Goal: Use online tool/utility: Utilize a website feature to perform a specific function

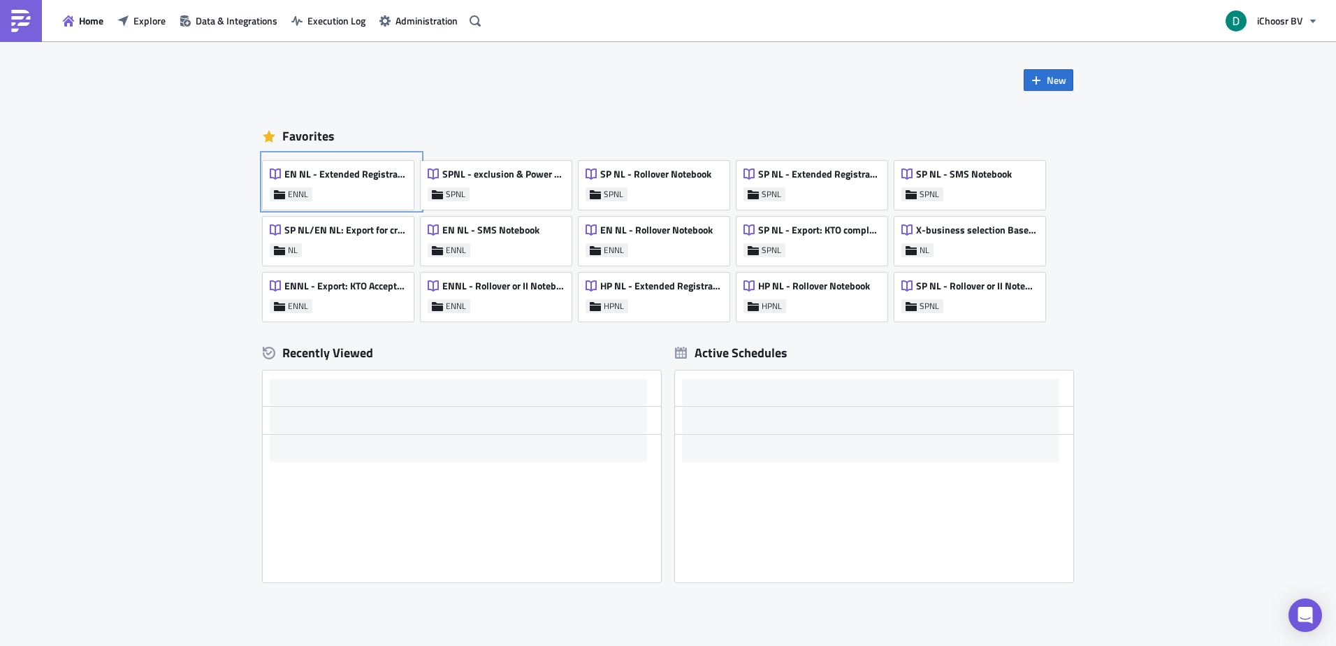
click at [327, 156] on link "EN NL - Extended Registrations export ENNL" at bounding box center [342, 182] width 158 height 56
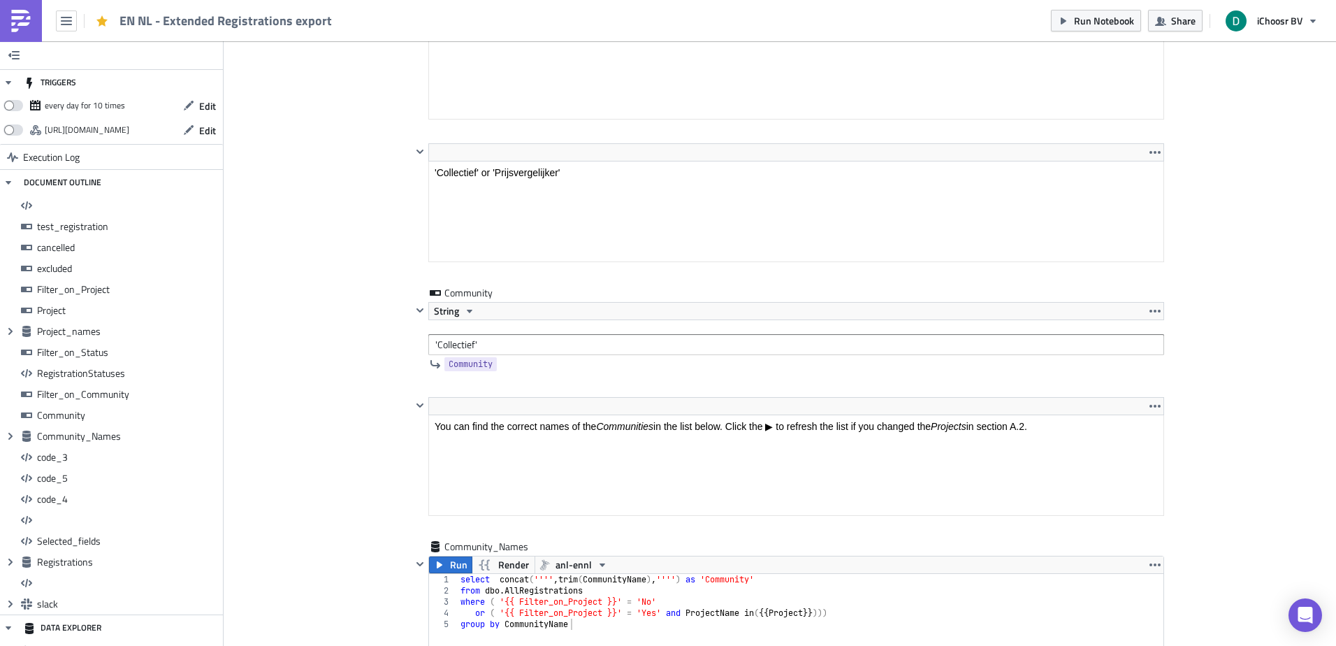
scroll to position [160, 750]
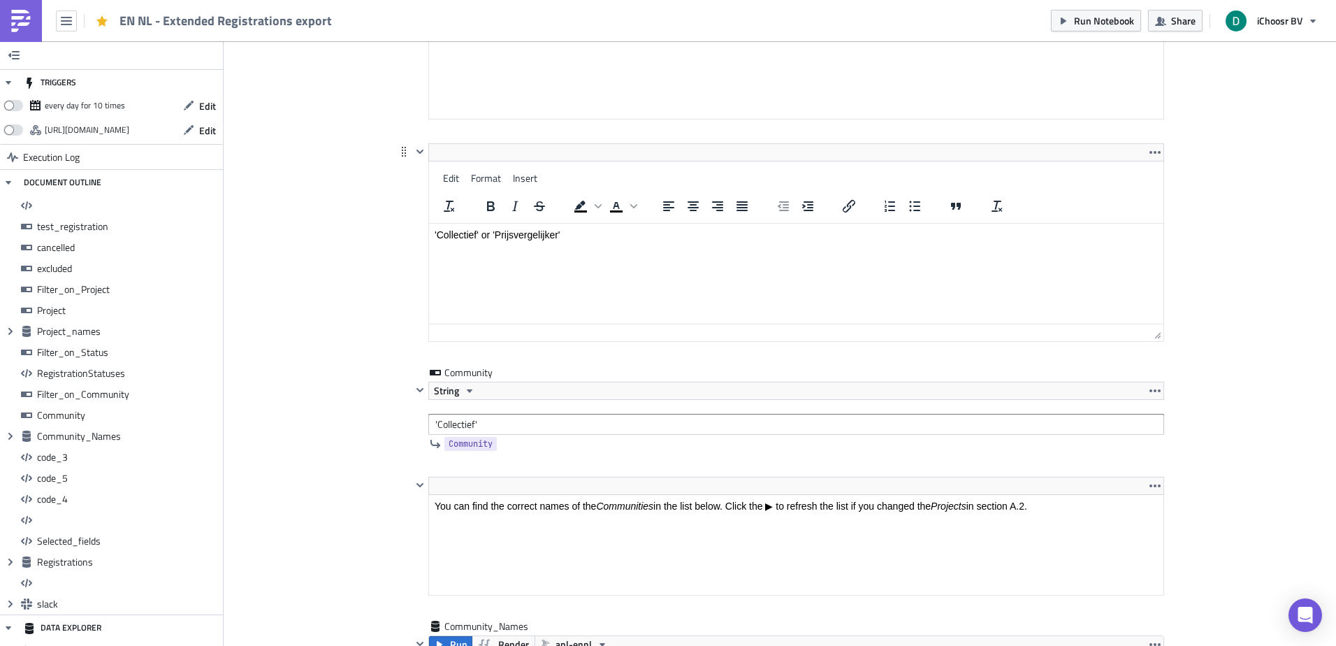
click at [530, 246] on html "'Collectief' or 'Prijsvergelijker'" at bounding box center [796, 235] width 734 height 22
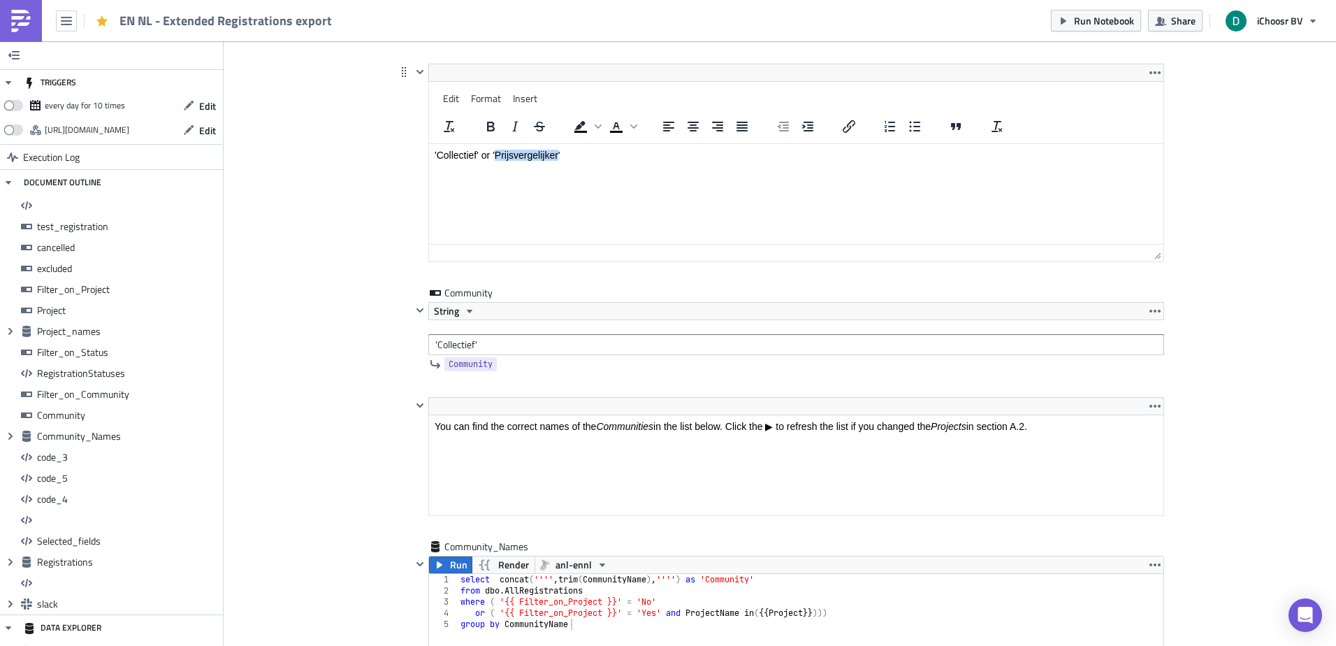
click at [530, 166] on html "'Collectief' or 'Prijsvergelijker'" at bounding box center [796, 155] width 734 height 22
drag, startPoint x: 596, startPoint y: 153, endPoint x: 493, endPoint y: 159, distance: 103.6
click at [493, 159] on p "'Collectief' or 'Prijsvergelijker'" at bounding box center [796, 154] width 723 height 11
copy p "'Prijsvergelijker'"
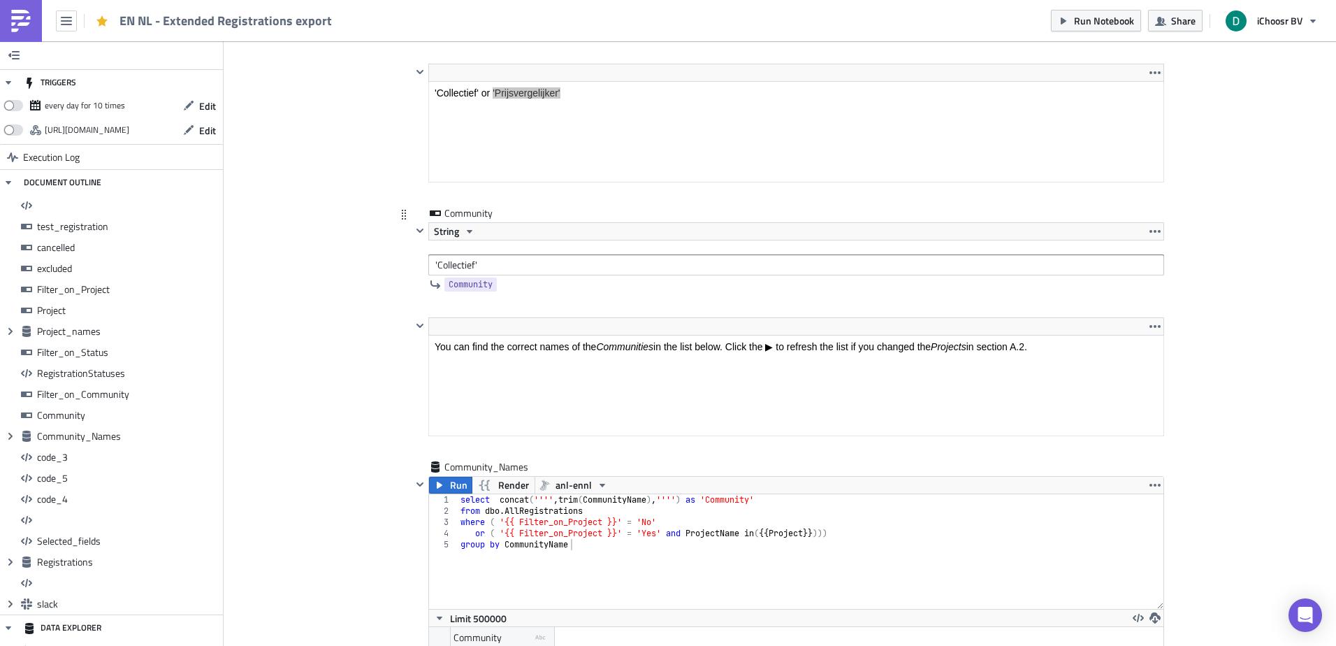
click at [488, 275] on input "'Collectief'" at bounding box center [796, 264] width 736 height 21
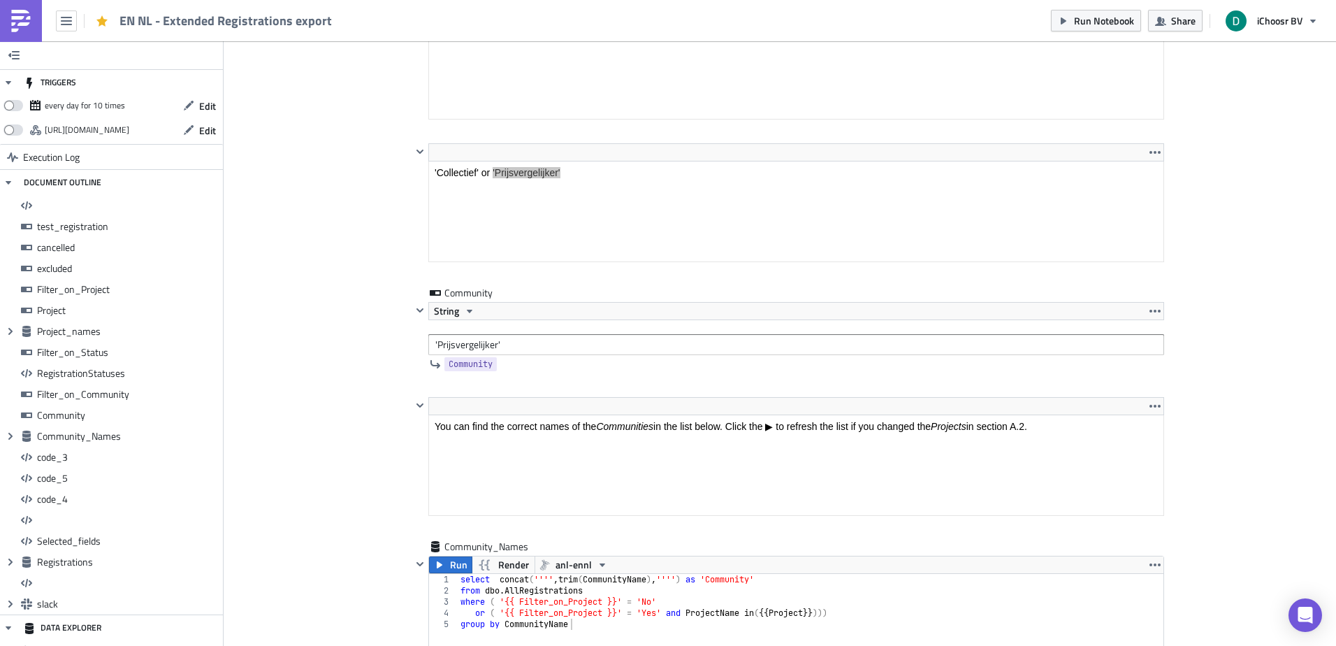
type input "'Prijsvergelijker'"
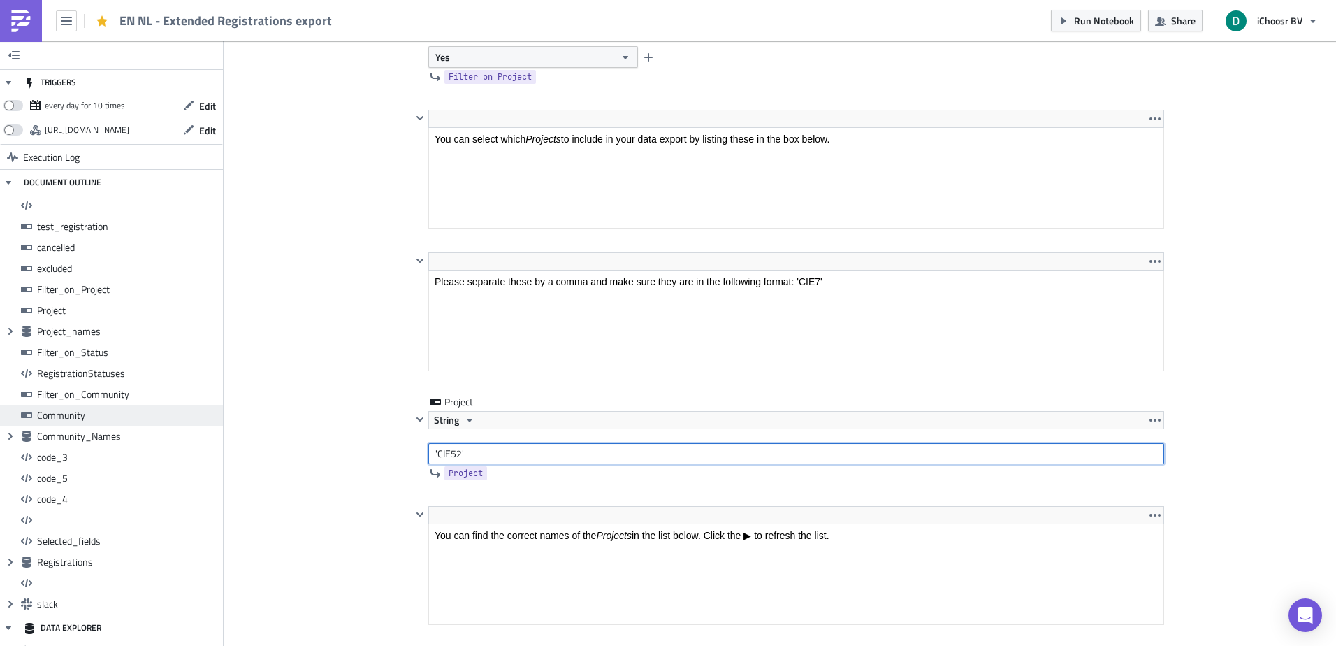
drag, startPoint x: 479, startPoint y: 462, endPoint x: 156, endPoint y: 418, distance: 326.4
click at [437, 457] on input "'prijsvergelijker 2021'" at bounding box center [796, 453] width 736 height 21
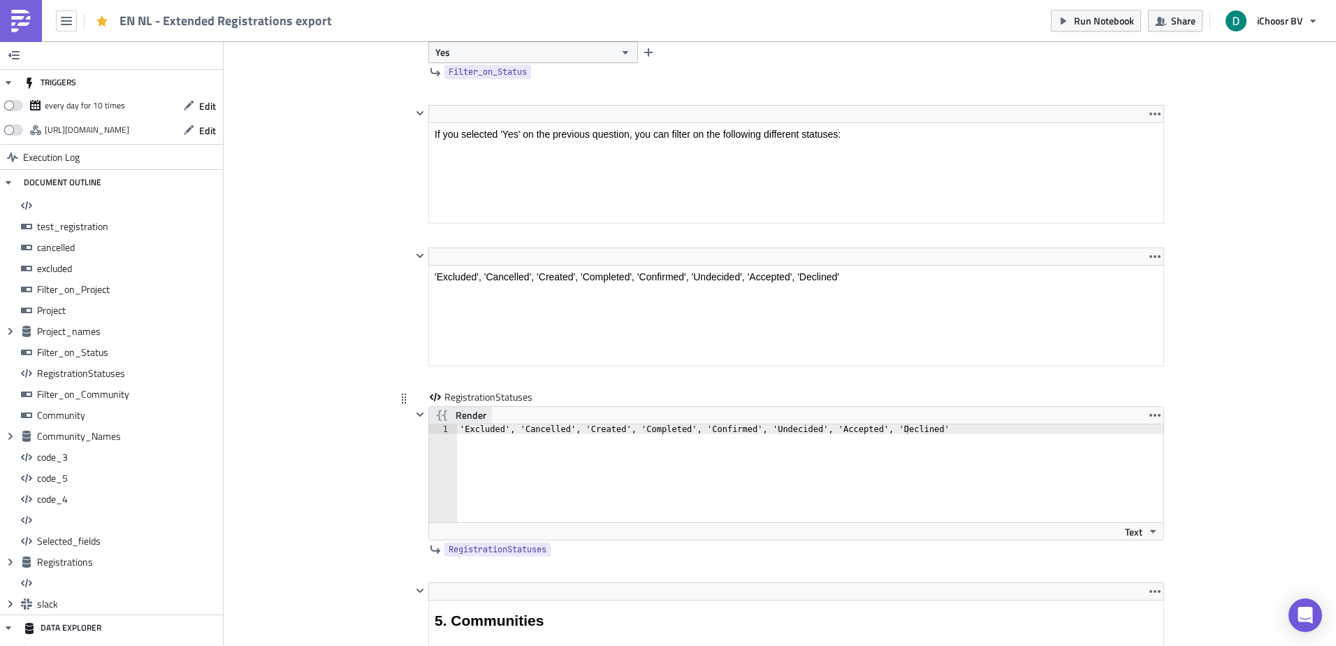
click at [480, 421] on span "Render" at bounding box center [470, 415] width 31 height 17
type input "'prijsvergelijker 2021'"
click at [455, 416] on span "Render" at bounding box center [470, 415] width 31 height 17
drag, startPoint x: 453, startPoint y: 431, endPoint x: 797, endPoint y: 432, distance: 343.7
click at [797, 432] on div "'Excluded', 'Cancelled', 'Created', 'Completed', 'Confirmed', 'Undecided', 'Acc…" at bounding box center [810, 482] width 706 height 117
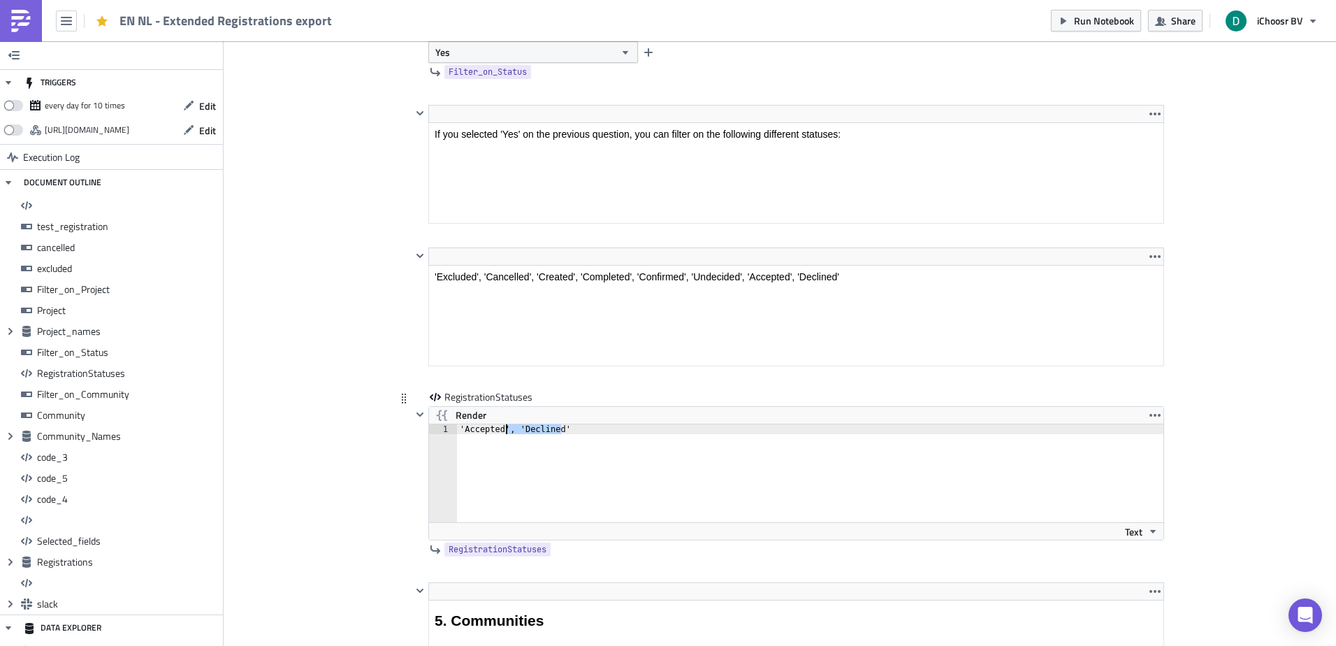
drag, startPoint x: 578, startPoint y: 435, endPoint x: 500, endPoint y: 434, distance: 78.2
click at [500, 434] on div "'Accepted', 'Declined'" at bounding box center [810, 482] width 706 height 117
type textarea "'Accepted'"
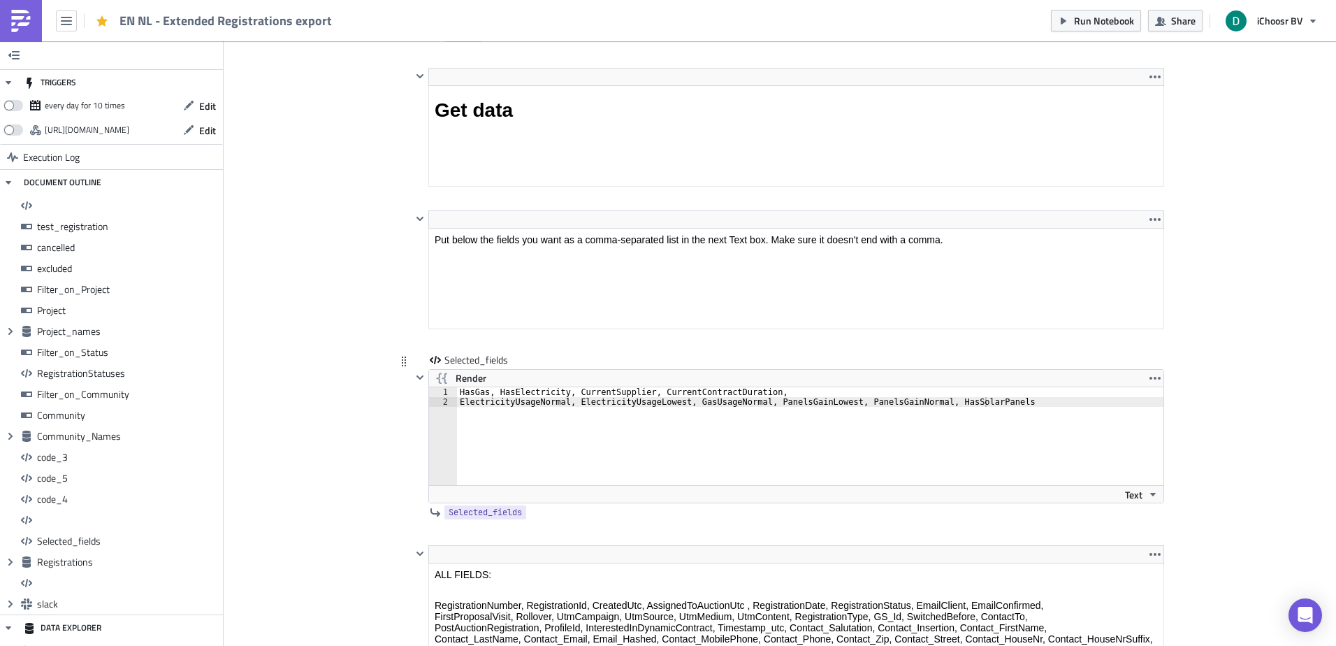
click at [706, 410] on div "HasGas, HasElectricity, CurrentSupplier, CurrentContractDuration, ElectricityUs…" at bounding box center [818, 445] width 722 height 117
click at [593, 395] on div "HasGas, HasElectricity, CurrentSupplier, CurrentContractDuration, ElectricityUs…" at bounding box center [818, 445] width 722 height 117
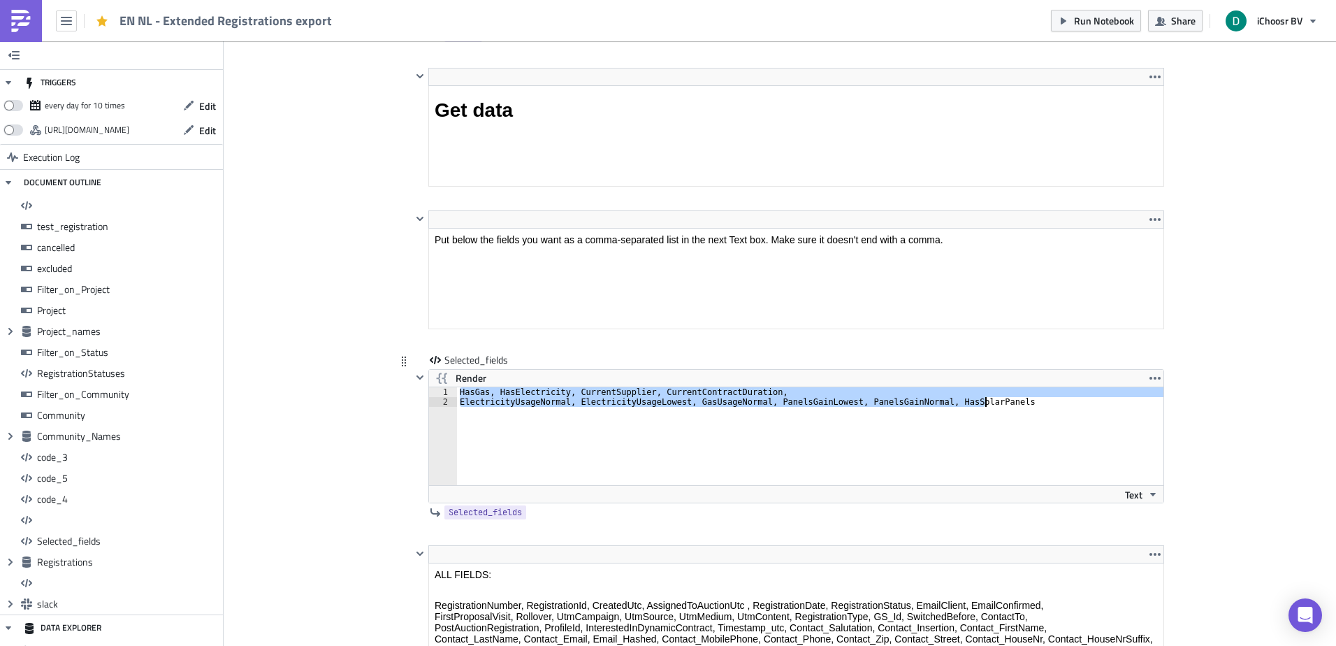
drag, startPoint x: 593, startPoint y: 395, endPoint x: 601, endPoint y: 400, distance: 9.7
click at [601, 400] on div "HasGas, HasElectricity, CurrentSupplier, CurrentContractDuration, ElectricityUs…" at bounding box center [818, 445] width 722 height 117
click at [601, 400] on div "HasGas, HasElectricity, CurrentSupplier, CurrentContractDuration, ElectricityUs…" at bounding box center [810, 436] width 706 height 98
drag, startPoint x: 601, startPoint y: 400, endPoint x: 599, endPoint y: 388, distance: 12.1
click at [599, 388] on div "HasGas, HasElectricity, CurrentSupplier, CurrentContractDuration, ElectricityUs…" at bounding box center [818, 445] width 722 height 117
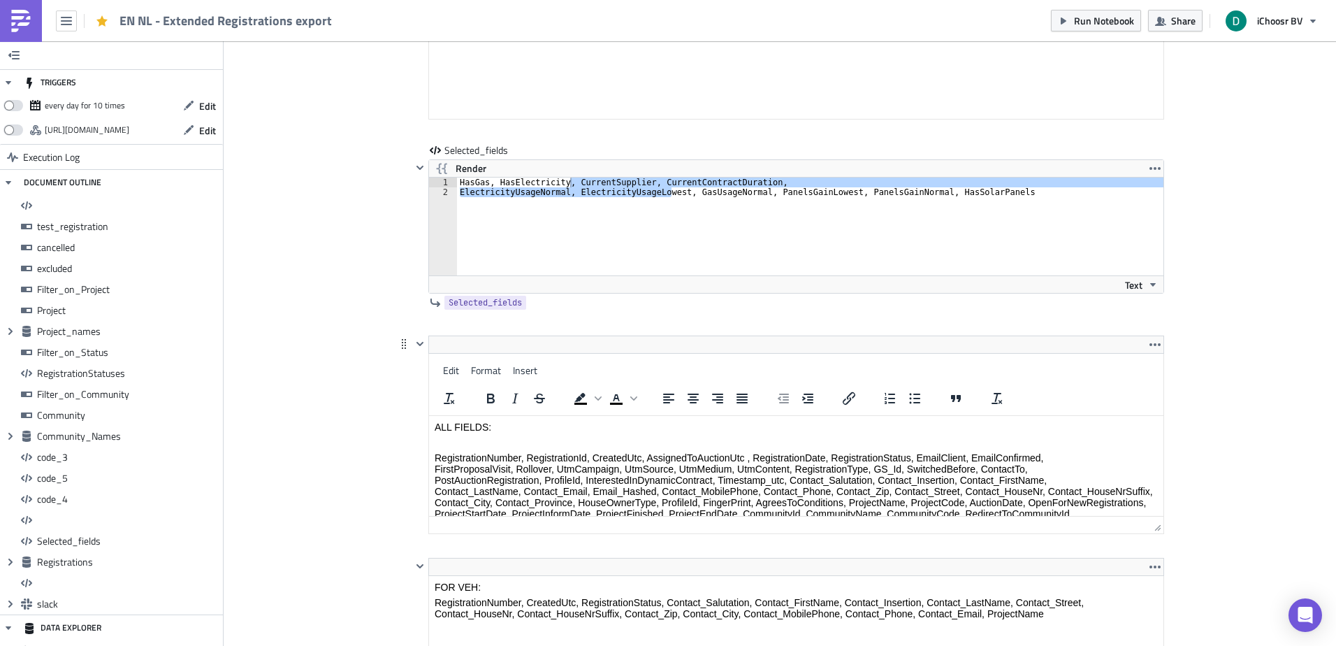
drag, startPoint x: 898, startPoint y: 442, endPoint x: 1327, endPoint y: 798, distance: 557.2
click at [898, 416] on html "ALL FIELDS: RegistrationNumber, RegistrationId, CreatedUtc, AssignedToAuctionUt…" at bounding box center [796, 504] width 734 height 176
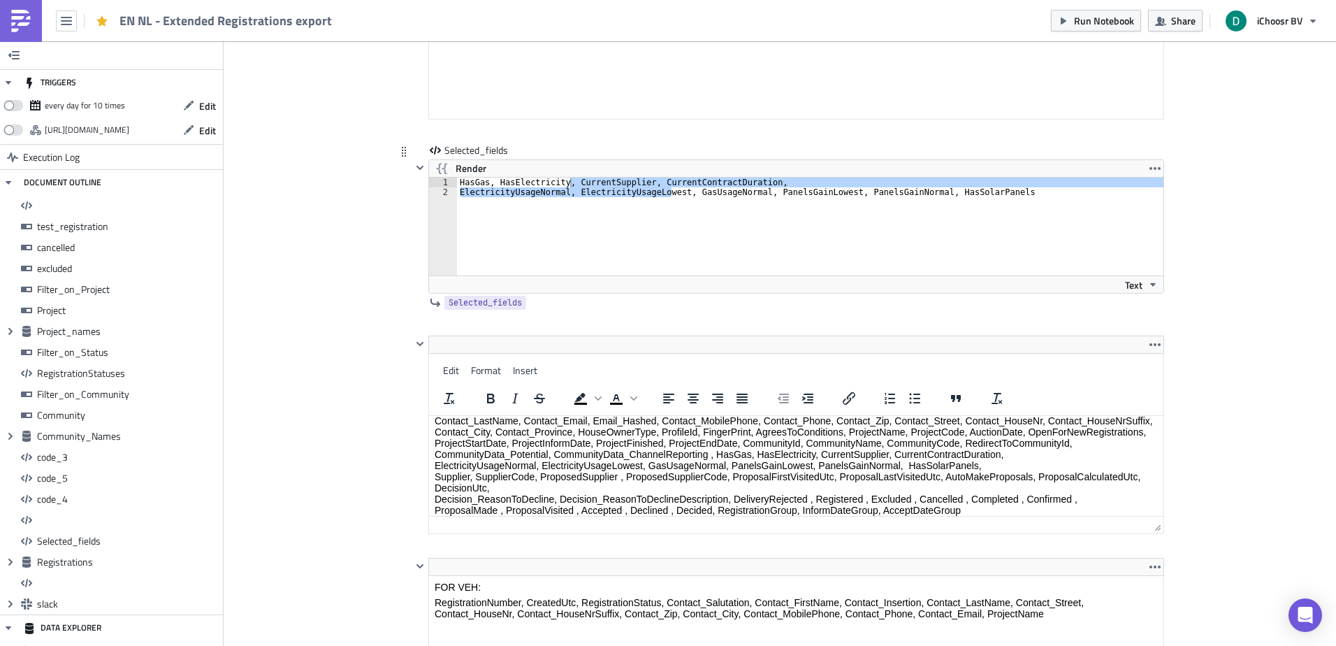
click at [642, 179] on div "HasGas, HasElectricity, CurrentSupplier, CurrentContractDuration, ElectricityUs…" at bounding box center [810, 226] width 706 height 98
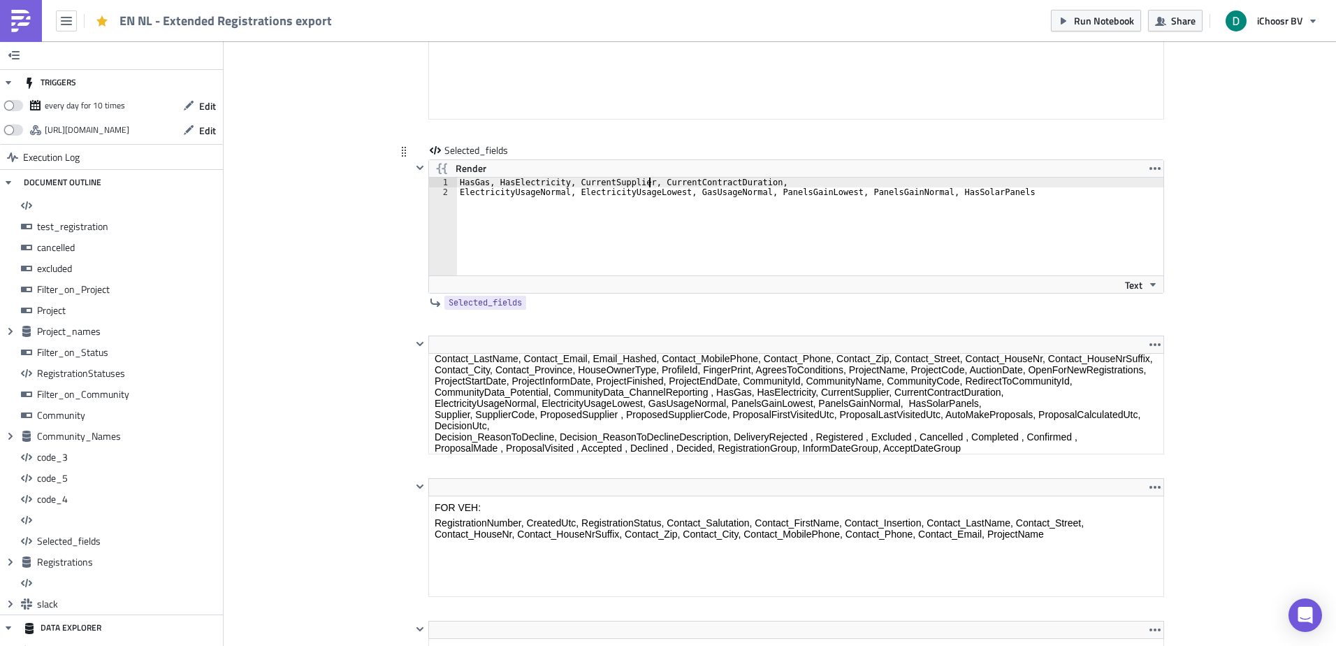
click at [641, 182] on div "HasGas, HasElectricity, CurrentSupplier, CurrentContractDuration, ElectricityUs…" at bounding box center [818, 235] width 722 height 117
click at [1088, 24] on span "Run Notebook" at bounding box center [1104, 20] width 60 height 15
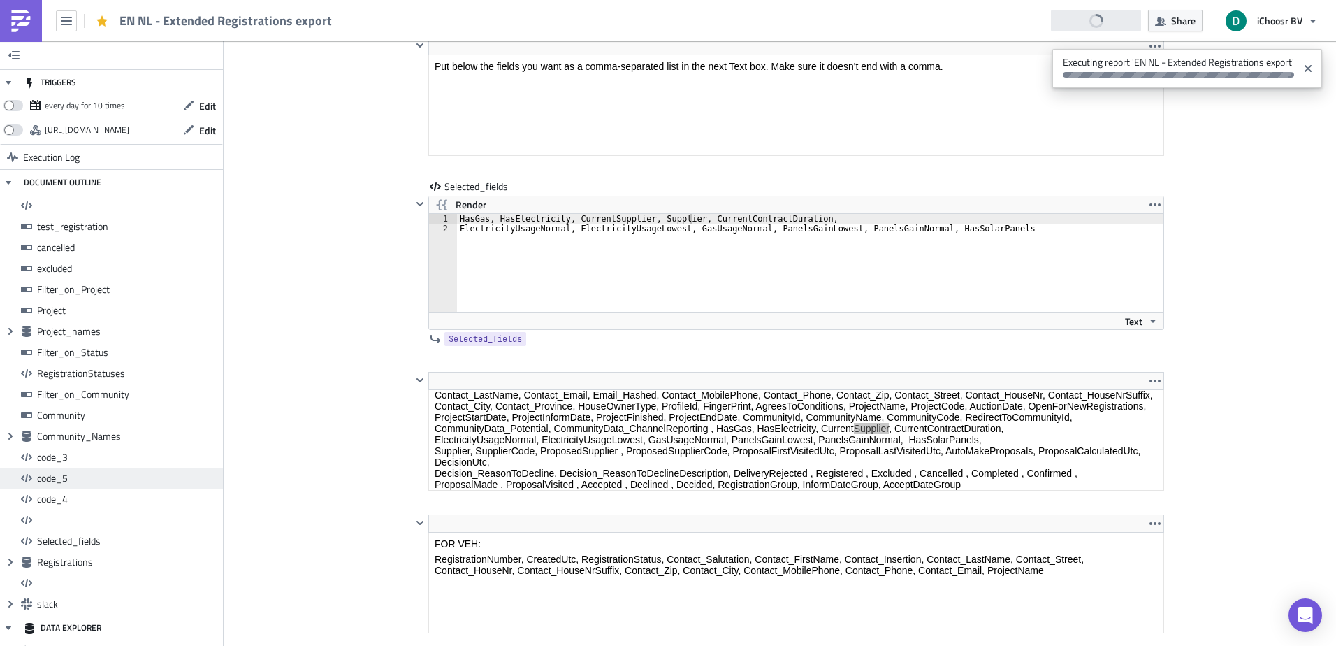
scroll to position [10106, 0]
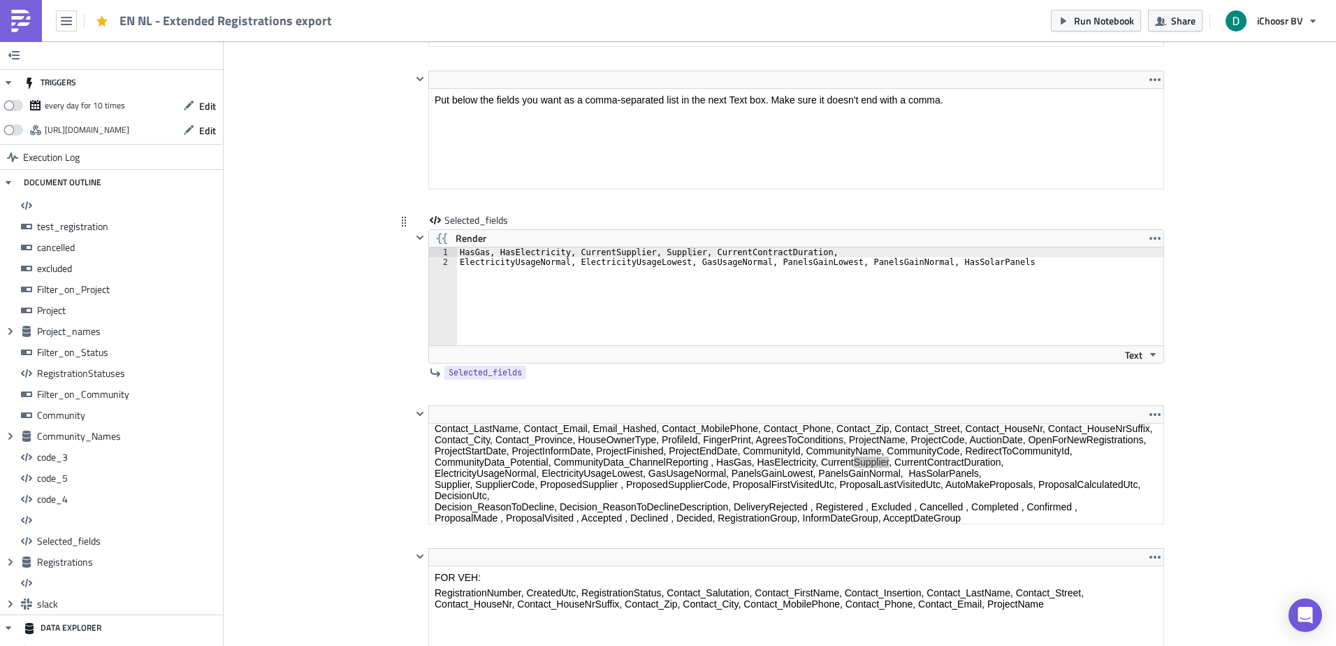
click at [460, 251] on div "HasGas, HasElectricity, CurrentSupplier, Supplier, CurrentContractDuration, Ele…" at bounding box center [818, 305] width 722 height 117
drag, startPoint x: 460, startPoint y: 251, endPoint x: 560, endPoint y: 254, distance: 100.6
click at [560, 254] on div "HasGas, HasElectricity, CurrentSupplier, Supplier, CurrentContractDuration, Ele…" at bounding box center [818, 305] width 722 height 117
click at [595, 253] on div "CurrentSupplier, Supplier, CurrentContractDuration, ElectricityUsageNormal, Ele…" at bounding box center [818, 305] width 722 height 117
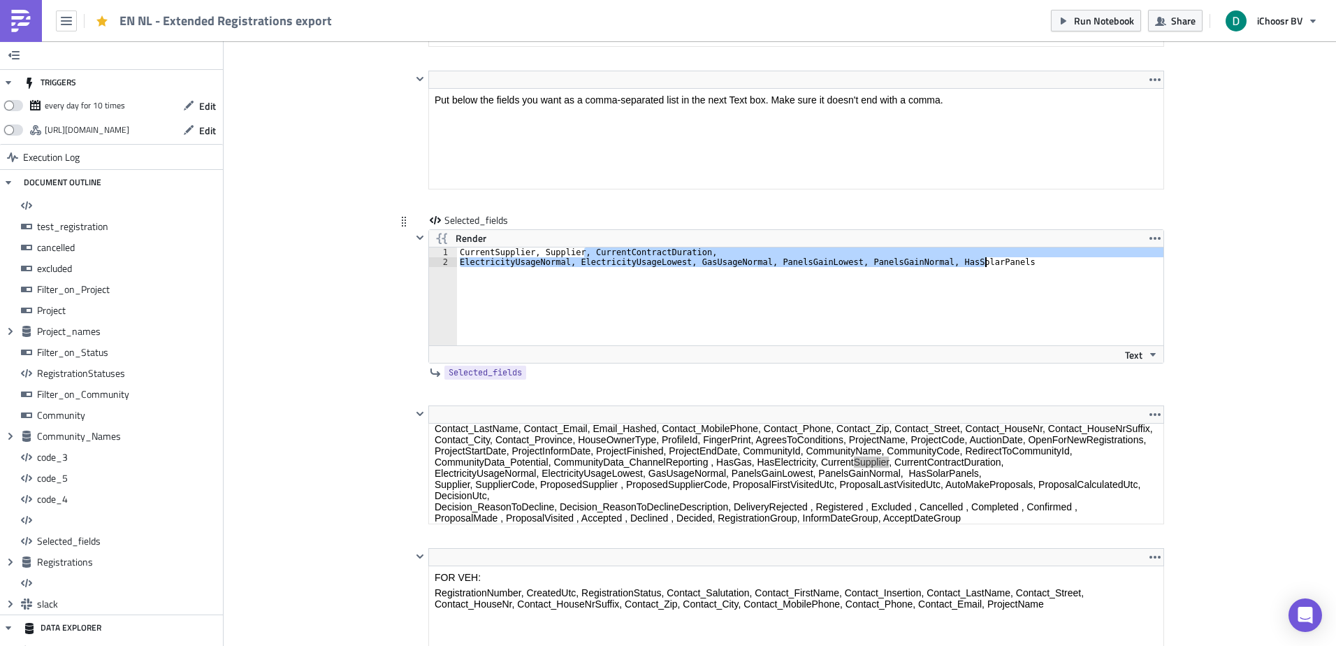
drag, startPoint x: 595, startPoint y: 253, endPoint x: 1015, endPoint y: 270, distance: 420.9
click at [1015, 270] on div "CurrentSupplier, Supplier, CurrentContractDuration, ElectricityUsageNormal, Ele…" at bounding box center [818, 305] width 722 height 117
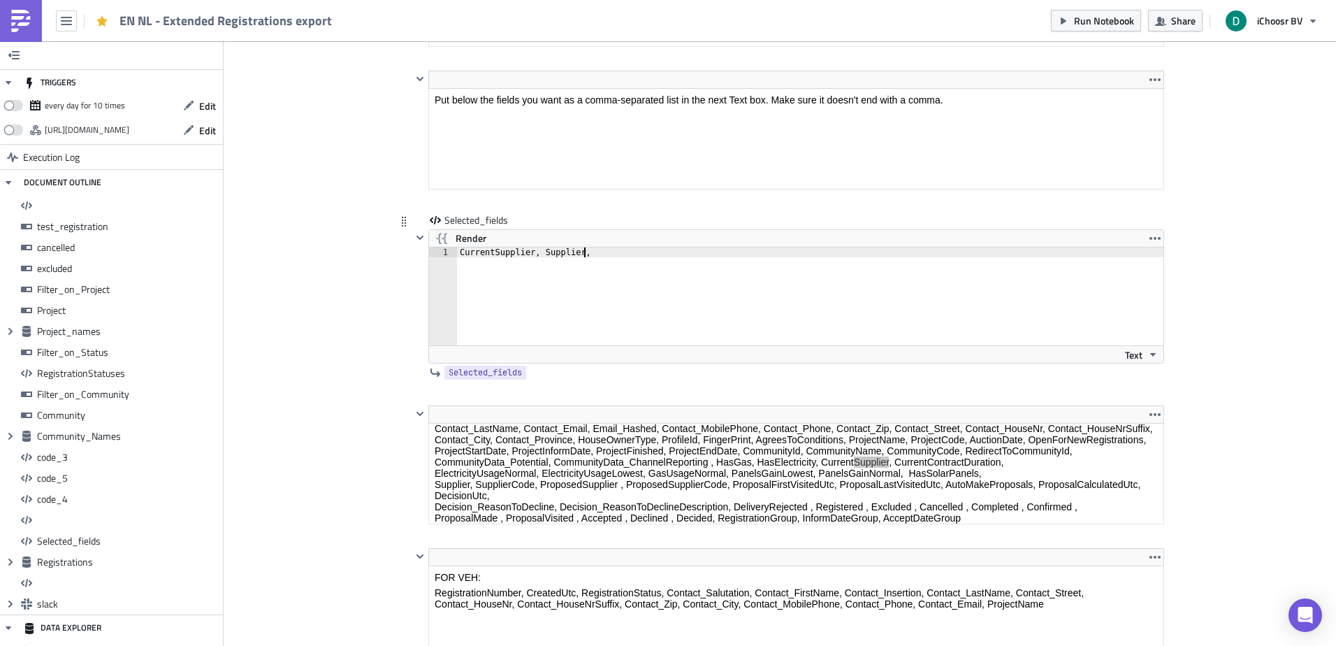
scroll to position [0, 10]
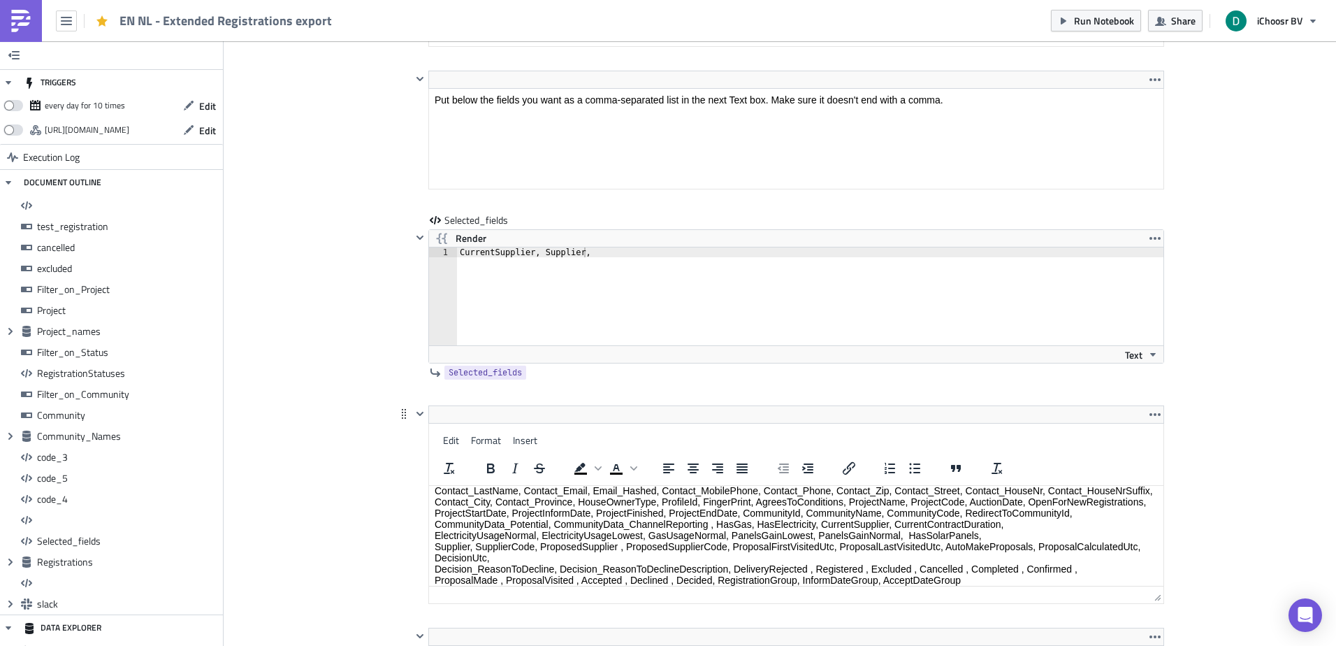
click at [838, 462] on html "ALL FIELDS: RegistrationNumber, RegistrationId, CreatedUtc, AssignedToAuctionUt…" at bounding box center [796, 503] width 734 height 176
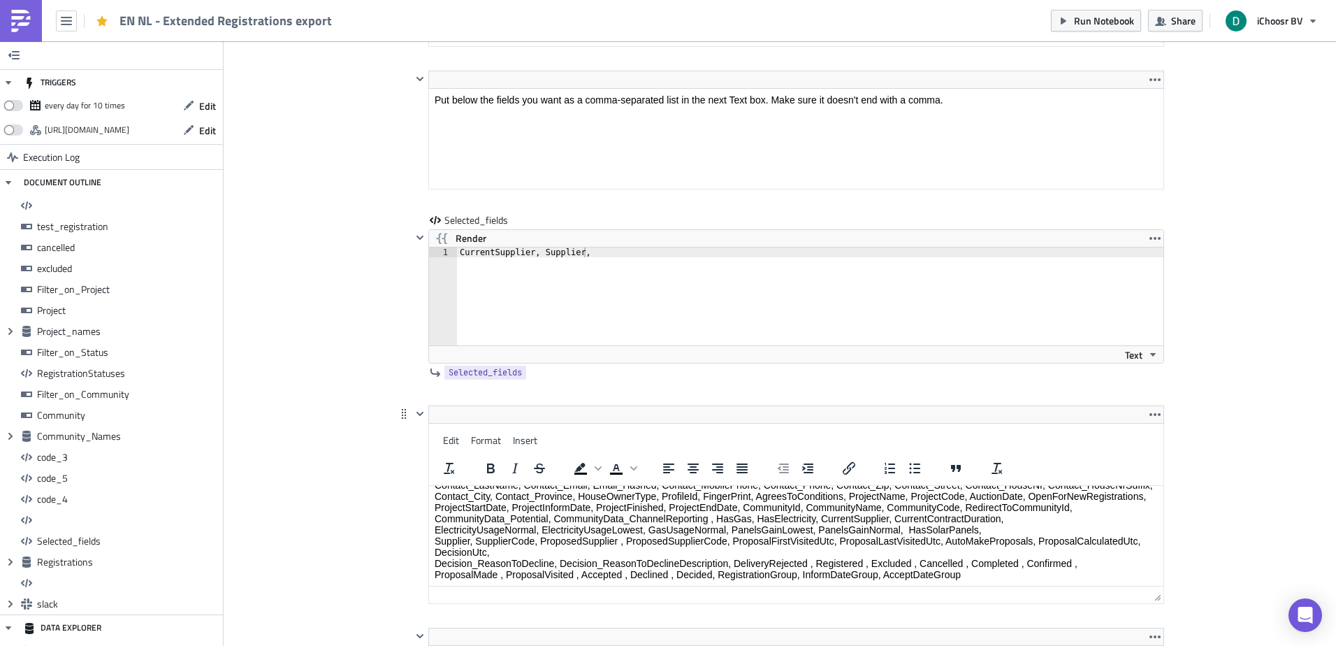
drag, startPoint x: 554, startPoint y: 550, endPoint x: 414, endPoint y: 547, distance: 140.4
click at [429, 547] on html "ALL FIELDS: RegistrationNumber, RegistrationId, CreatedUtc, AssignedToAuctionUt…" at bounding box center [796, 497] width 734 height 176
copy p "DecisionUtc,"
click at [602, 246] on div "Render" at bounding box center [796, 238] width 734 height 17
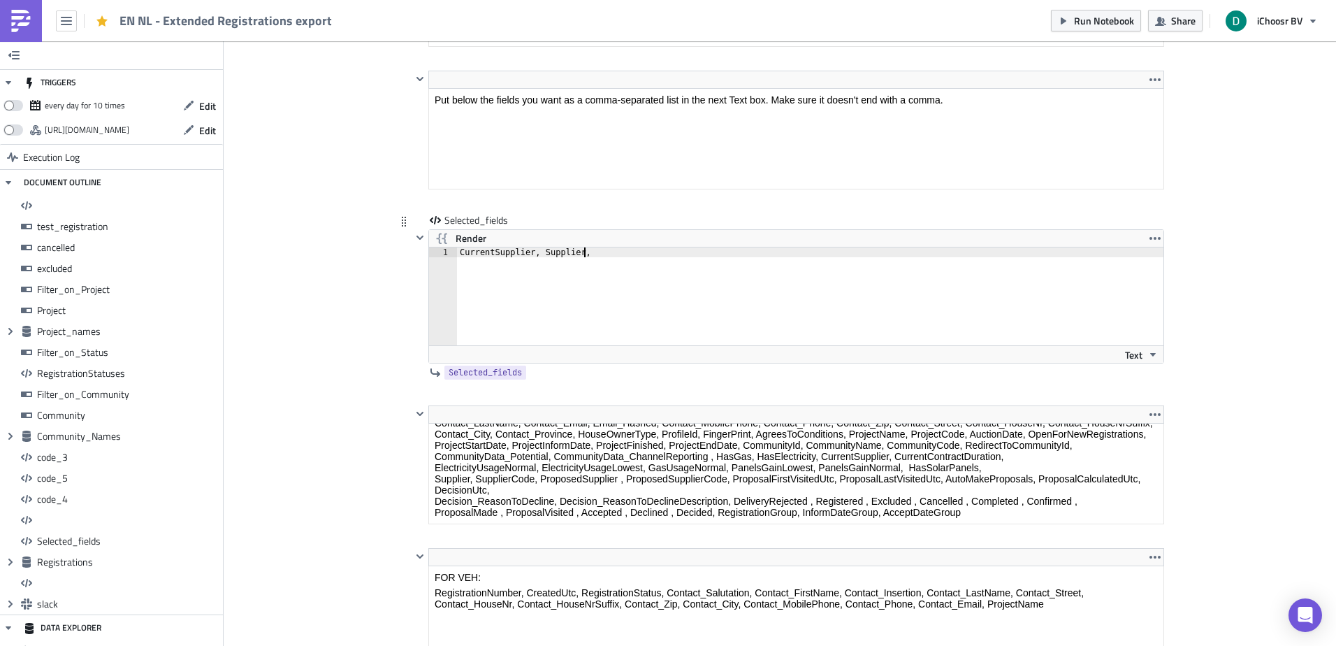
click at [599, 251] on div "CurrentSupplier, Supplier," at bounding box center [818, 305] width 722 height 117
paste textarea "DecisionUtc,"
click at [656, 264] on div "CurrentSupplier, Supplier, DecisionUtc, ·" at bounding box center [818, 305] width 722 height 117
click at [655, 254] on div "CurrentSupplier, Supplier, DecisionUtc, ·" at bounding box center [818, 305] width 722 height 117
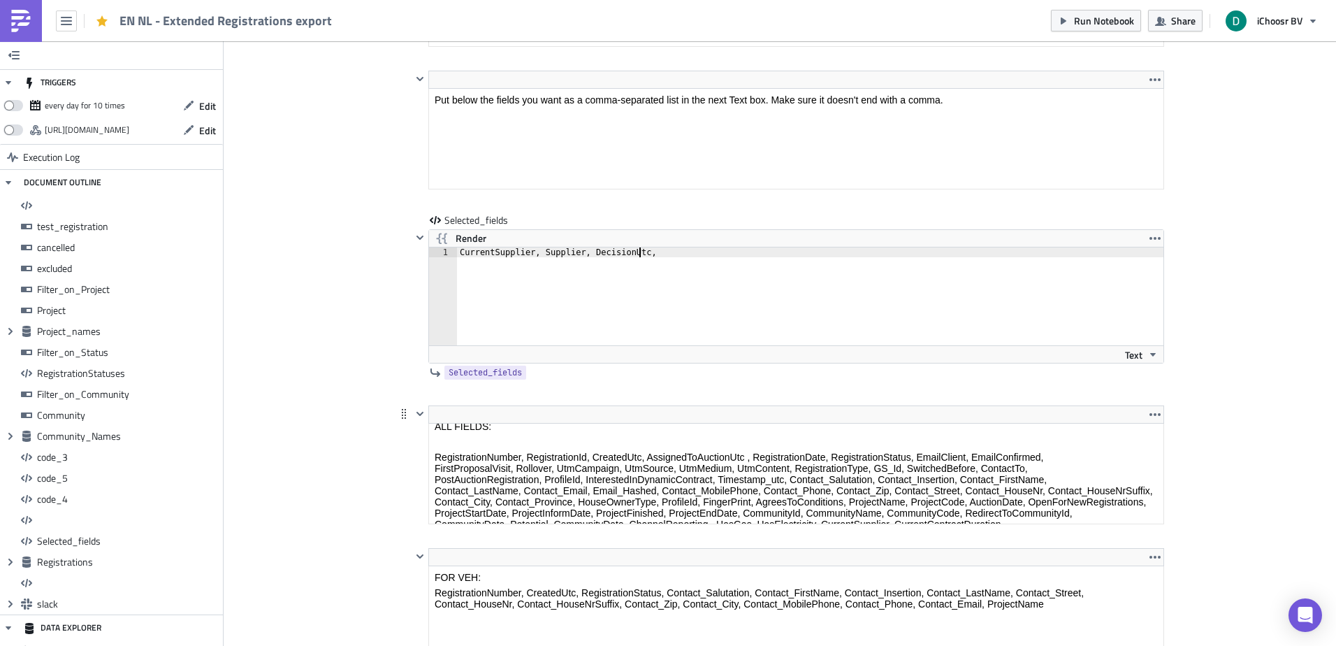
scroll to position [0, 0]
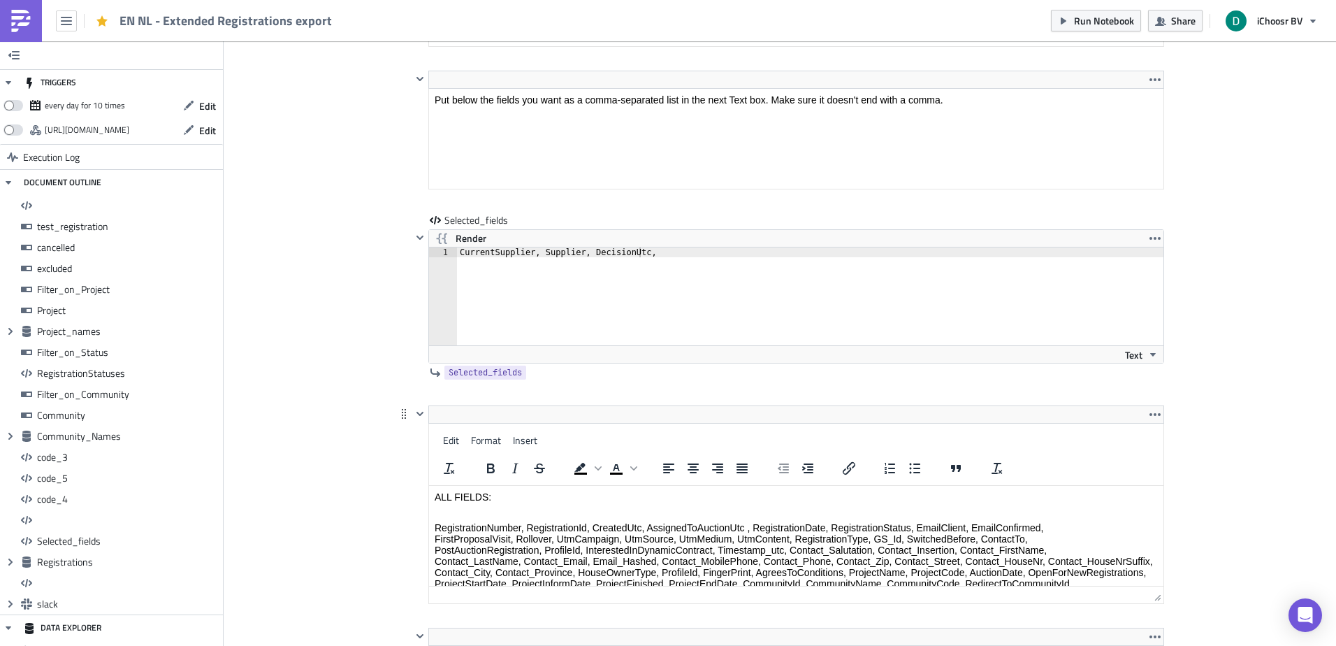
click at [472, 486] on html "ALL FIELDS: RegistrationNumber, RegistrationId, CreatedUtc, AssignedToAuctionUt…" at bounding box center [796, 574] width 734 height 176
click at [477, 532] on p "RegistrationNumber, RegistrationId, CreatedUtc, AssignedToAuctionUtc , Registra…" at bounding box center [796, 589] width 723 height 134
click at [471, 531] on p "RegistrationNumber, RegistrationId, CreatedUtc, AssignedToAuctionUtc , Registra…" at bounding box center [796, 589] width 723 height 134
drag, startPoint x: 471, startPoint y: 531, endPoint x: 501, endPoint y: 529, distance: 30.1
click at [501, 529] on p "RegistrationNumber, RegistrationId, CreatedUtc, AssignedToAuctionUtc , Registra…" at bounding box center [796, 589] width 723 height 134
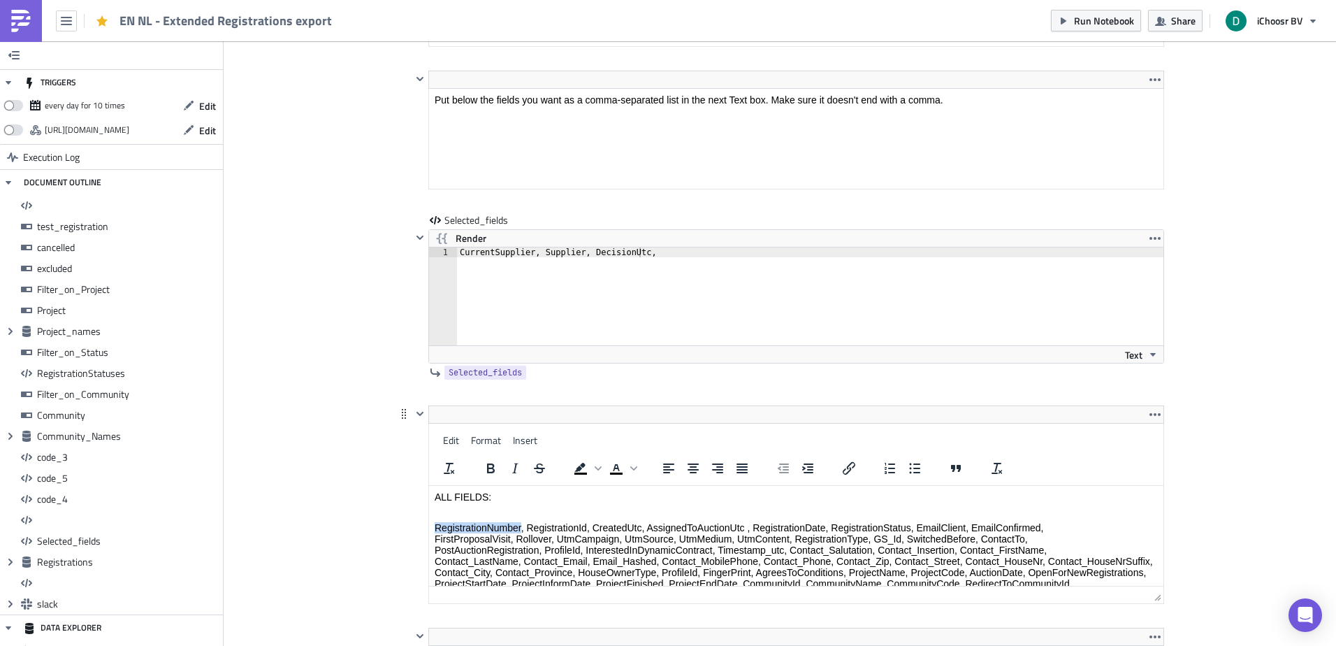
copy p "RegistrationNumber"
click at [457, 256] on div "CurrentSupplier, Supplier, DecisionUtc," at bounding box center [818, 305] width 722 height 117
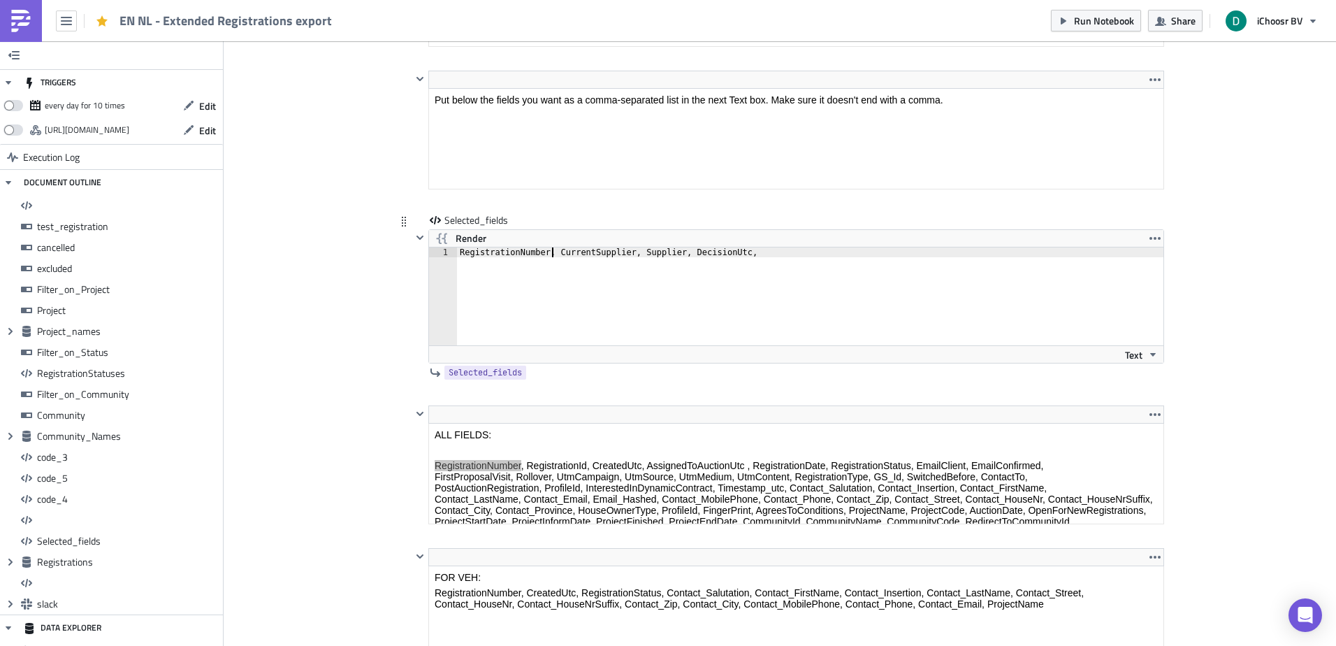
scroll to position [0, 8]
click at [771, 257] on div "RegistrationNumber, CurrentSupplier, Supplier, DecisionUtc," at bounding box center [818, 305] width 722 height 117
type textarea "RegistrationNumber, CurrentSupplier, Supplier, DecisionUtc"
click at [1097, 20] on span "Run Notebook" at bounding box center [1104, 20] width 60 height 15
